Goal: Information Seeking & Learning: Learn about a topic

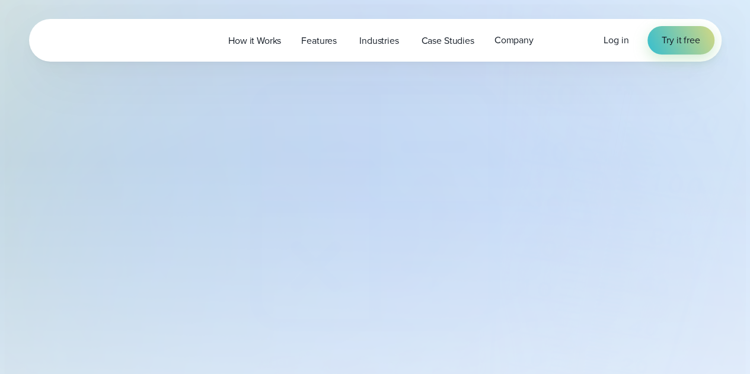
select select "***"
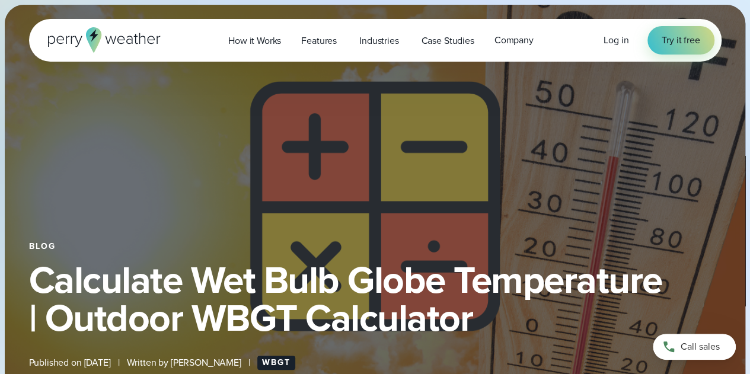
type input "*******"
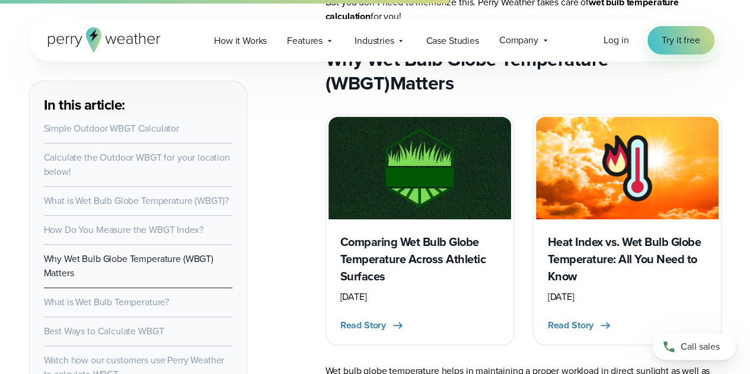
scroll to position [2609, 0]
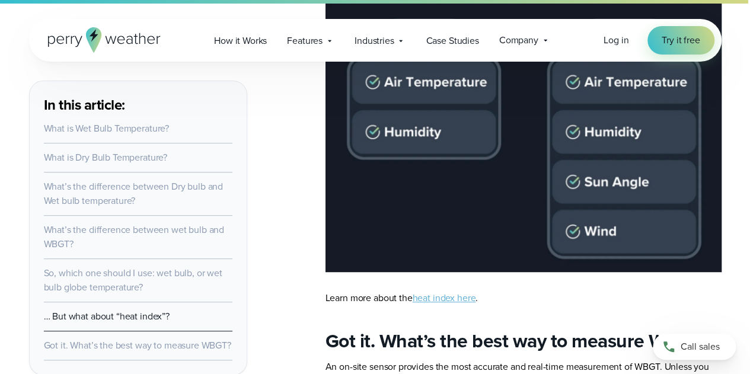
scroll to position [2371, 0]
